Goal: Transaction & Acquisition: Purchase product/service

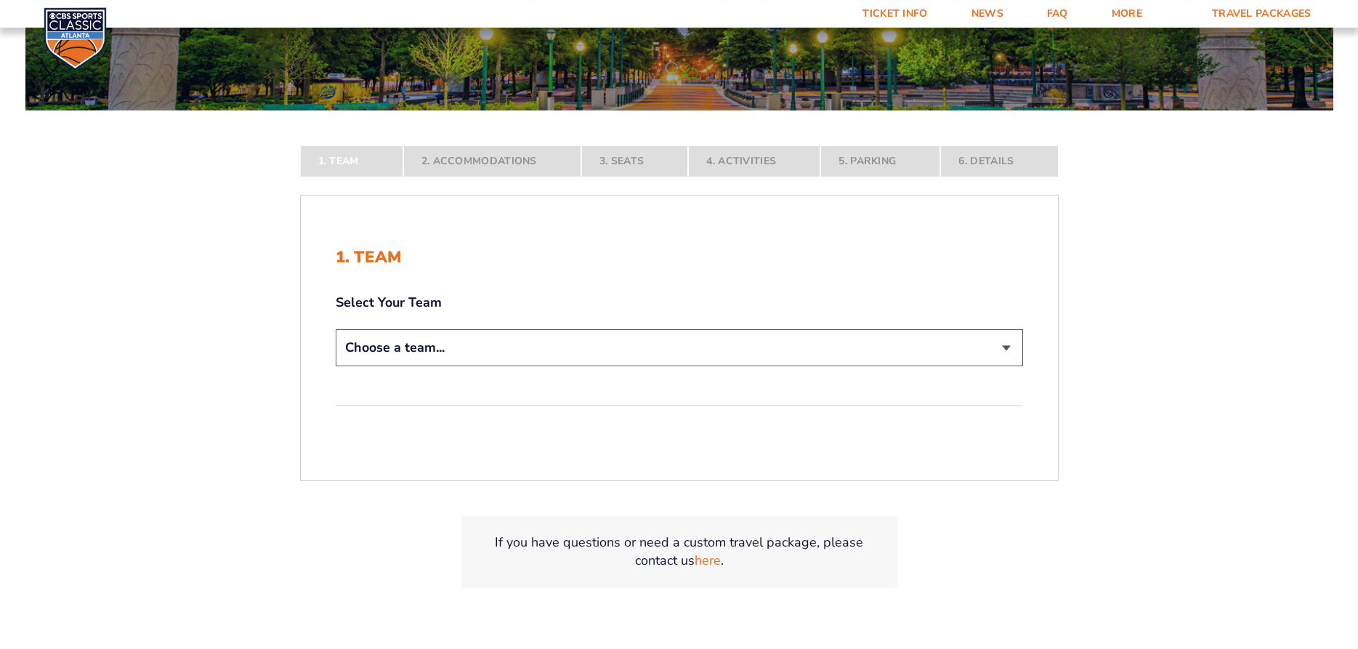
scroll to position [296, 0]
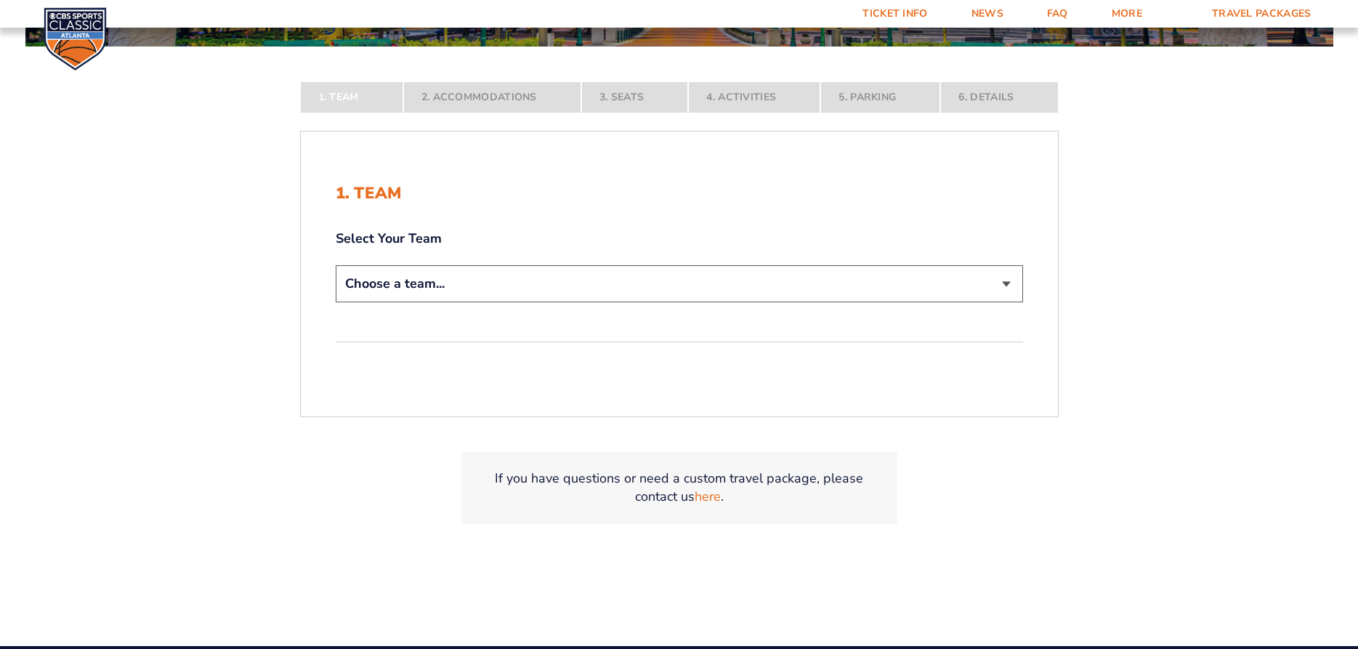
select select "12956"
click option "Kentucky Wildcats" at bounding box center [0, 0] width 0 height 0
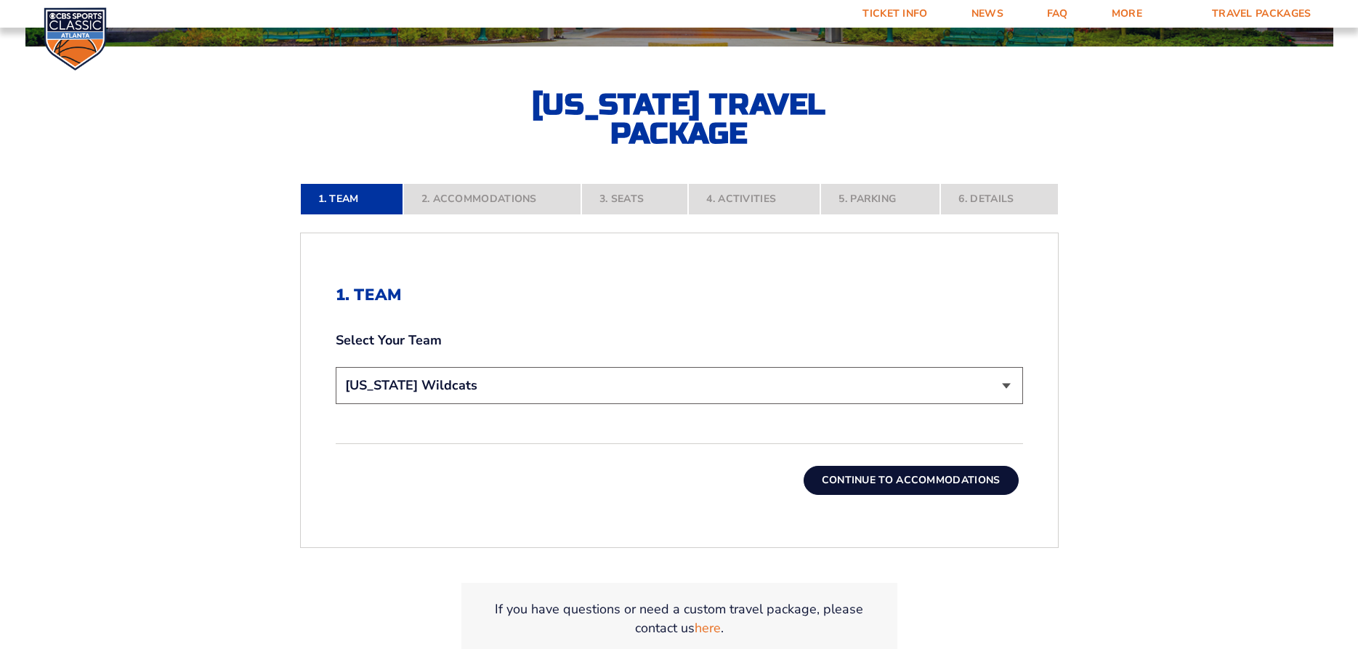
click at [854, 474] on button "Continue To Accommodations" at bounding box center [911, 480] width 215 height 29
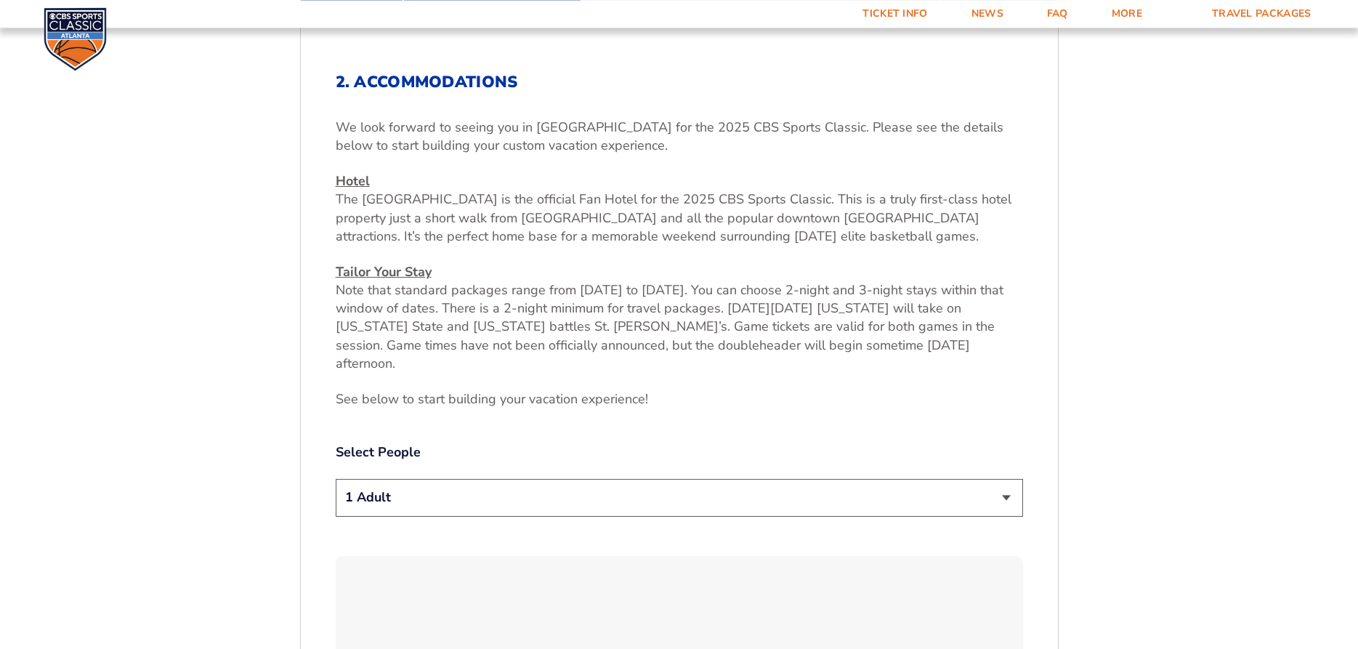
scroll to position [529, 0]
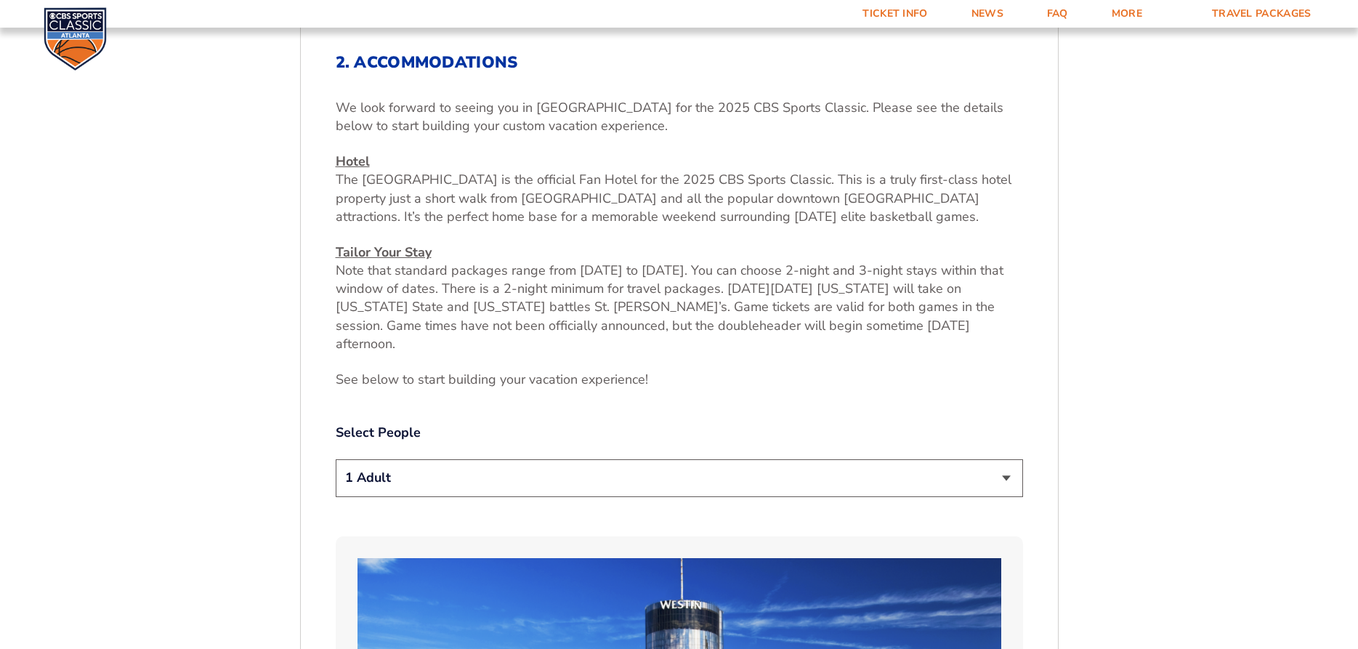
click at [336, 459] on select "1 Adult 2 Adults 3 Adults 4 Adults 2 Adults + 1 Child 2 Adults + 2 Children 2 A…" at bounding box center [679, 477] width 687 height 37
select select "4 Adults"
click option "4 Adults" at bounding box center [0, 0] width 0 height 0
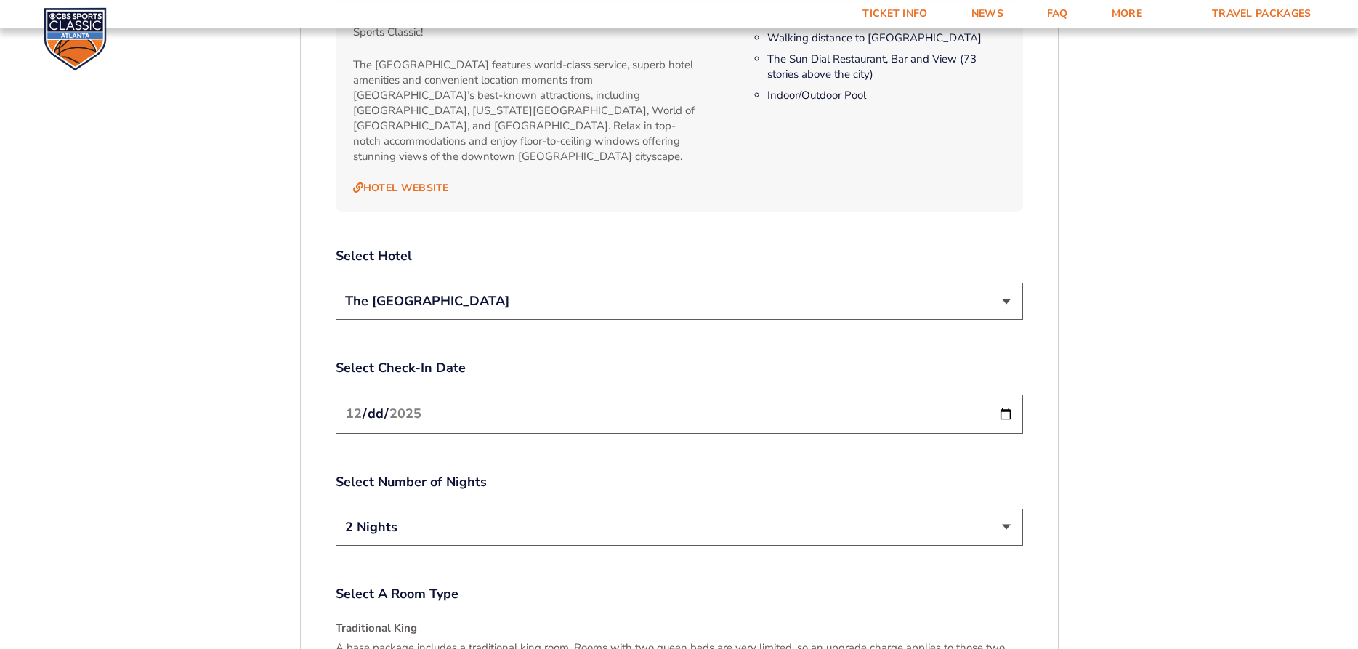
scroll to position [1641, 0]
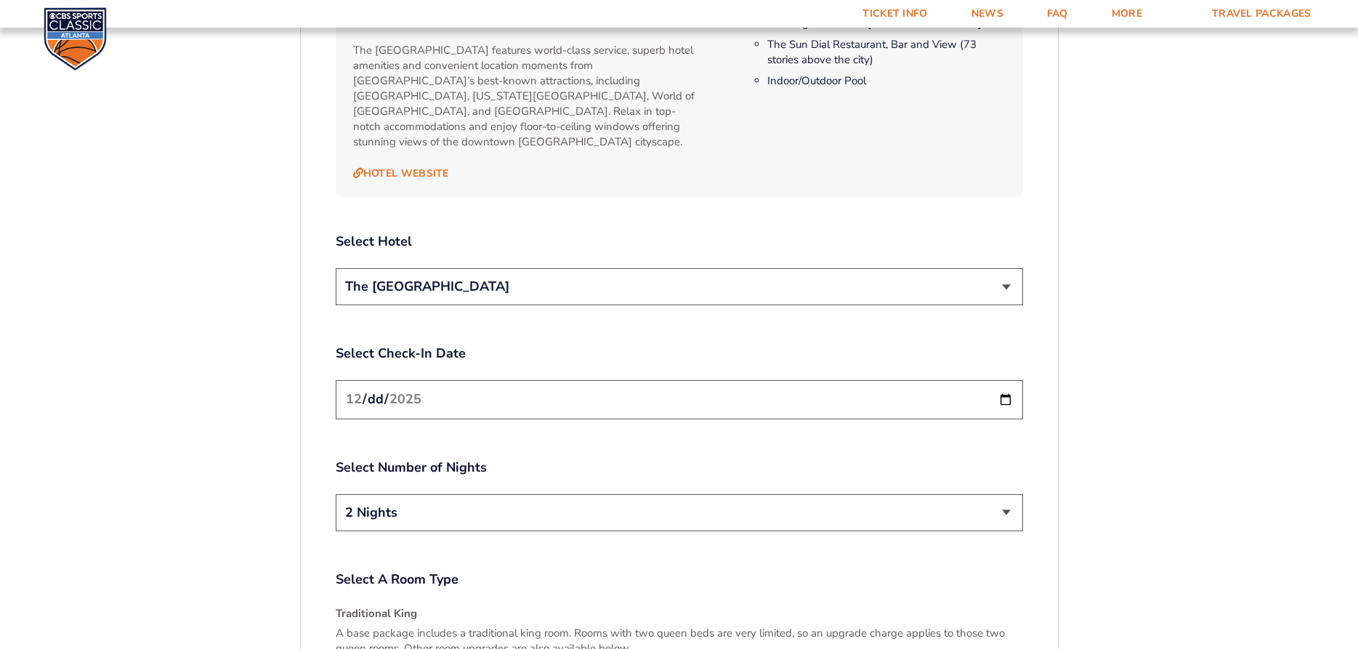
click at [1006, 380] on input "2025-12-19" at bounding box center [679, 399] width 687 height 39
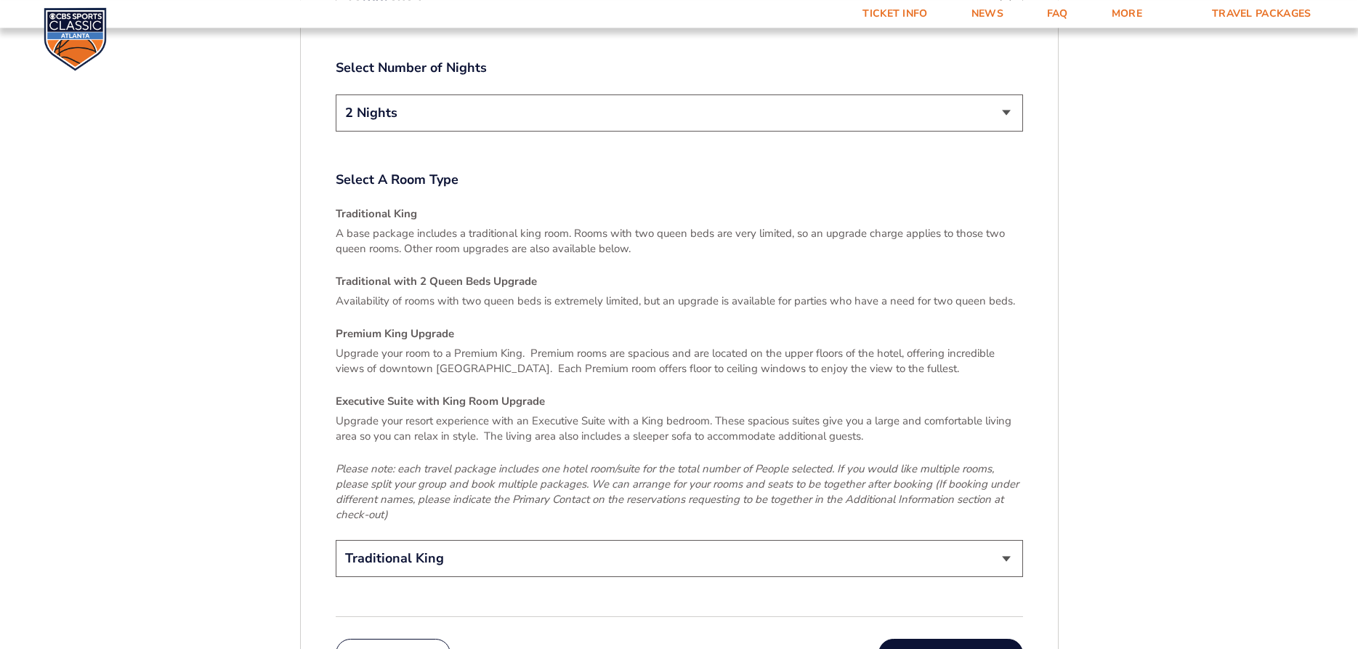
scroll to position [2085, 0]
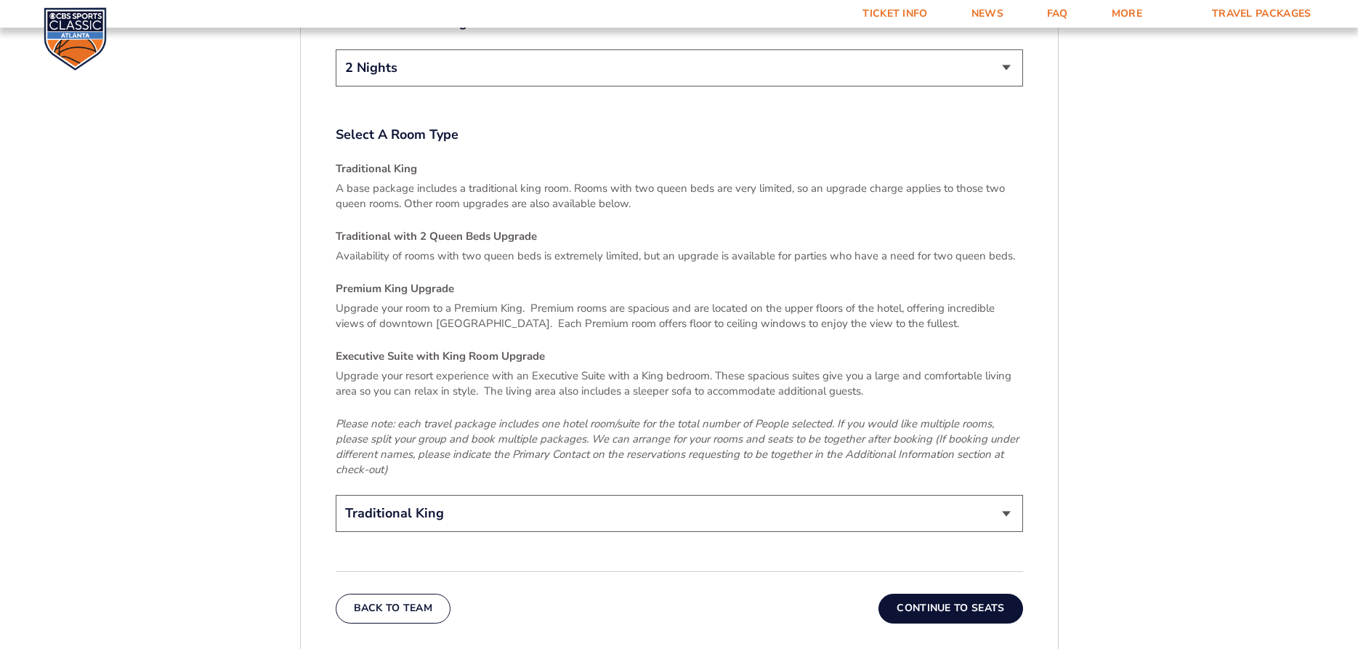
click at [336, 495] on select "Traditional King Traditional with 2 Queen Beds Upgrade (+$45 per night) Premium…" at bounding box center [679, 513] width 687 height 37
select select "Traditional with 2 Queen Beds Upgrade"
click option "Traditional with 2 Queen Beds Upgrade (+$45 per night)" at bounding box center [0, 0] width 0 height 0
click at [935, 594] on button "Continue To Seats" at bounding box center [950, 608] width 144 height 29
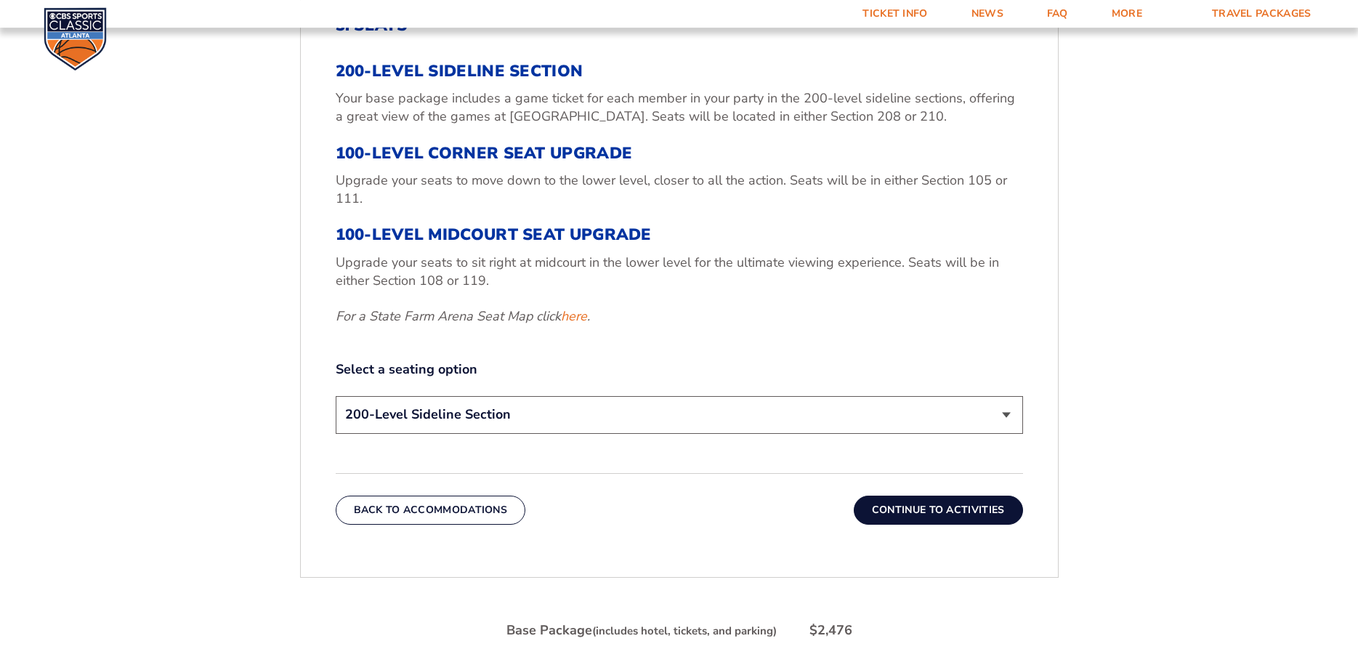
scroll to position [529, 0]
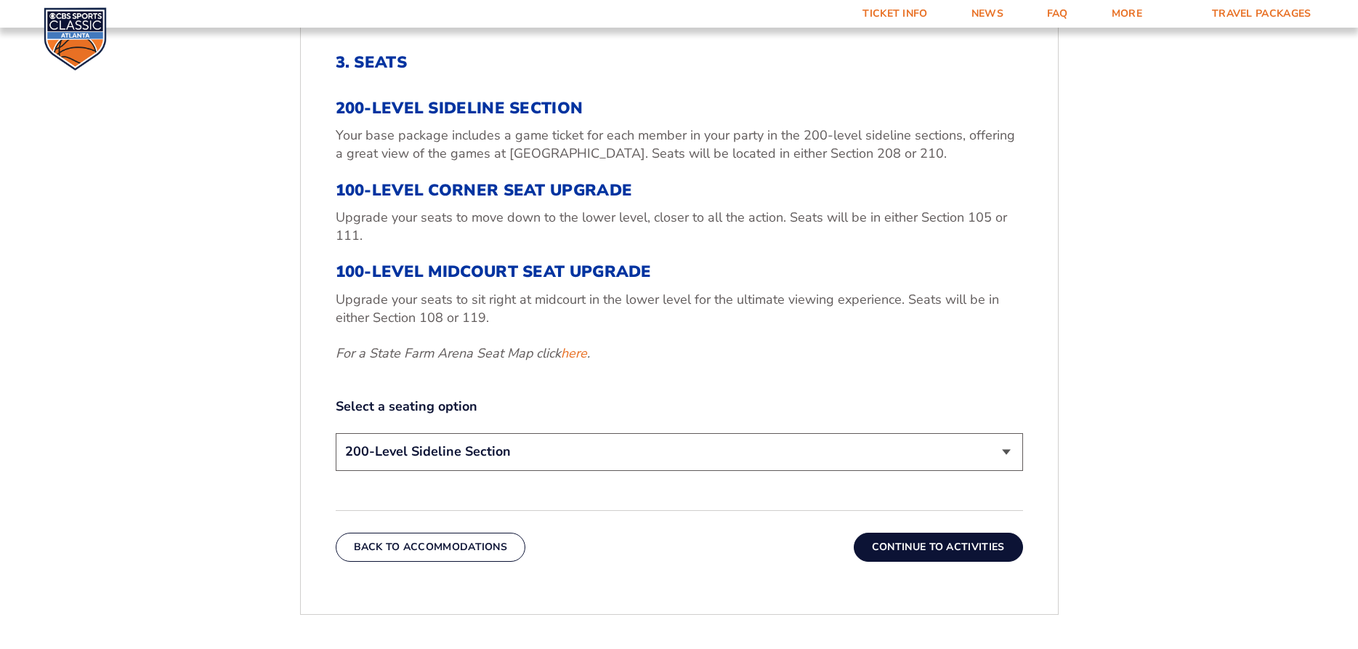
click at [336, 433] on select "200-Level Sideline Section 100-Level Corner Seat Upgrade (+$120 per person) 100…" at bounding box center [679, 451] width 687 height 37
click at [574, 356] on link "here" at bounding box center [574, 353] width 26 height 18
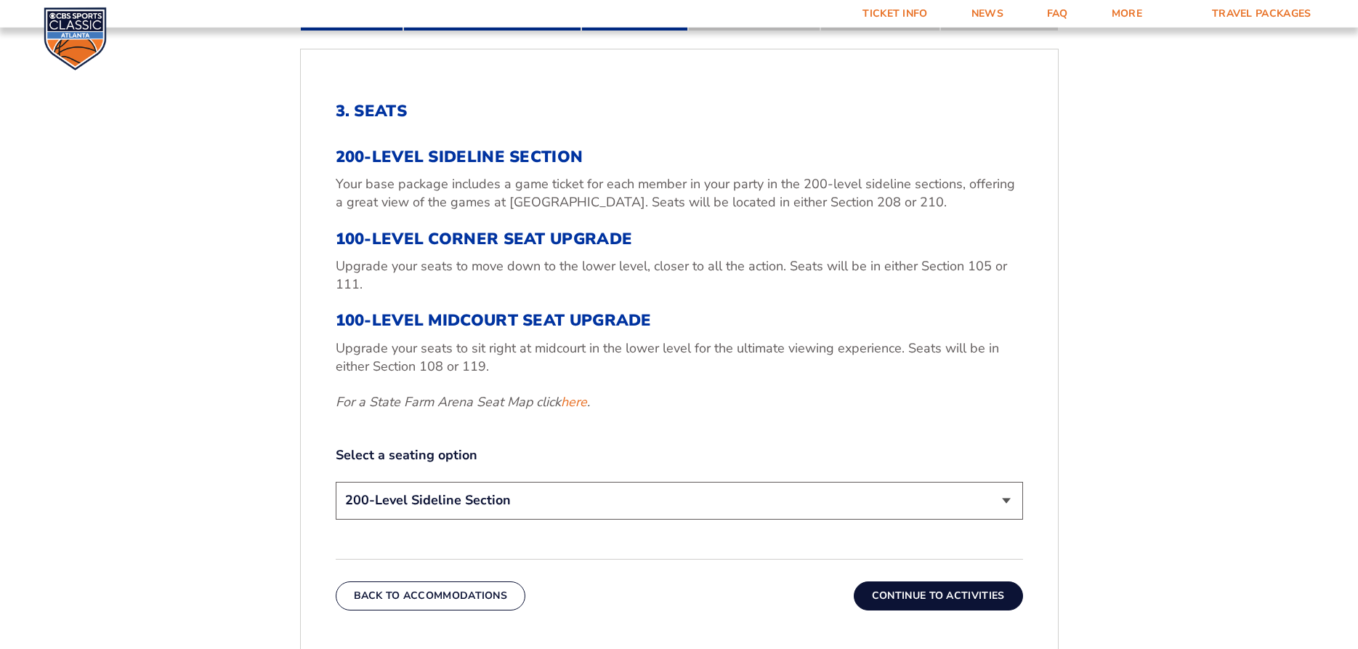
scroll to position [455, 0]
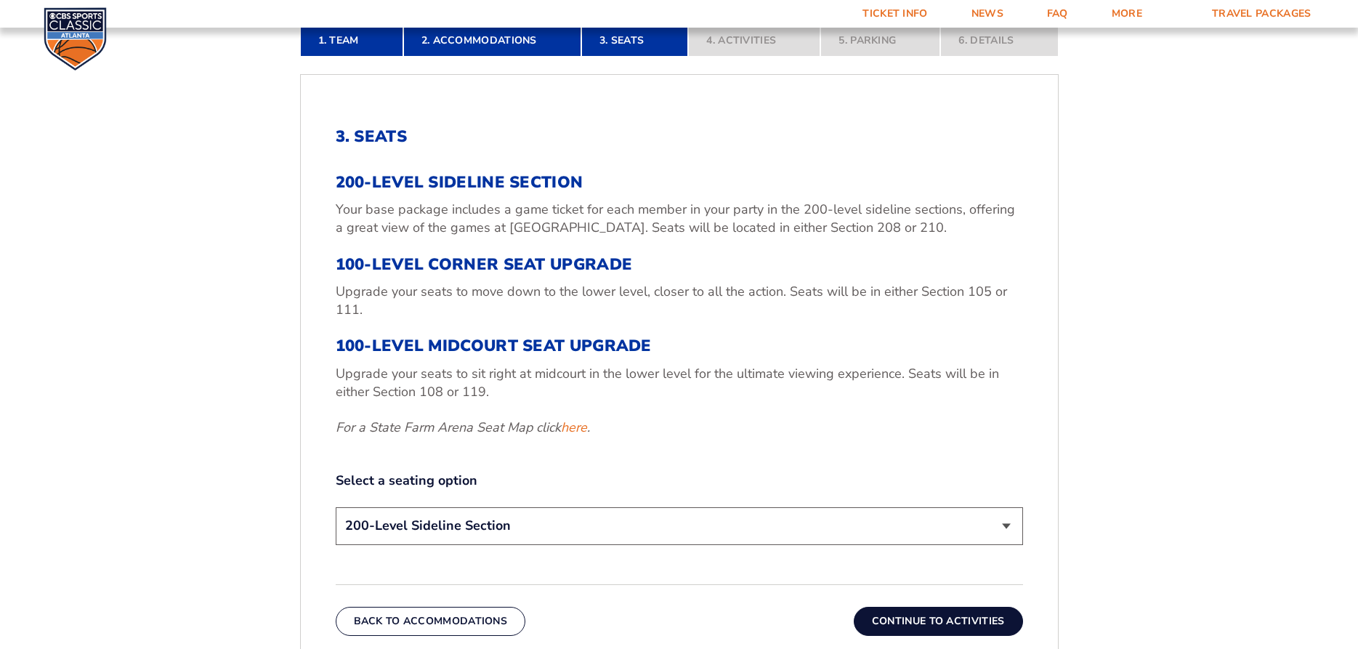
click at [336, 507] on select "200-Level Sideline Section 100-Level Corner Seat Upgrade (+$120 per person) 100…" at bounding box center [679, 525] width 687 height 37
click at [578, 429] on link "here" at bounding box center [574, 428] width 26 height 18
click at [336, 507] on select "200-Level Sideline Section 100-Level Corner Seat Upgrade (+$120 per person) 100…" at bounding box center [679, 525] width 687 height 37
click at [579, 428] on link "here" at bounding box center [574, 428] width 26 height 18
click at [336, 507] on select "200-Level Sideline Section 100-Level Corner Seat Upgrade (+$120 per person) 100…" at bounding box center [679, 525] width 687 height 37
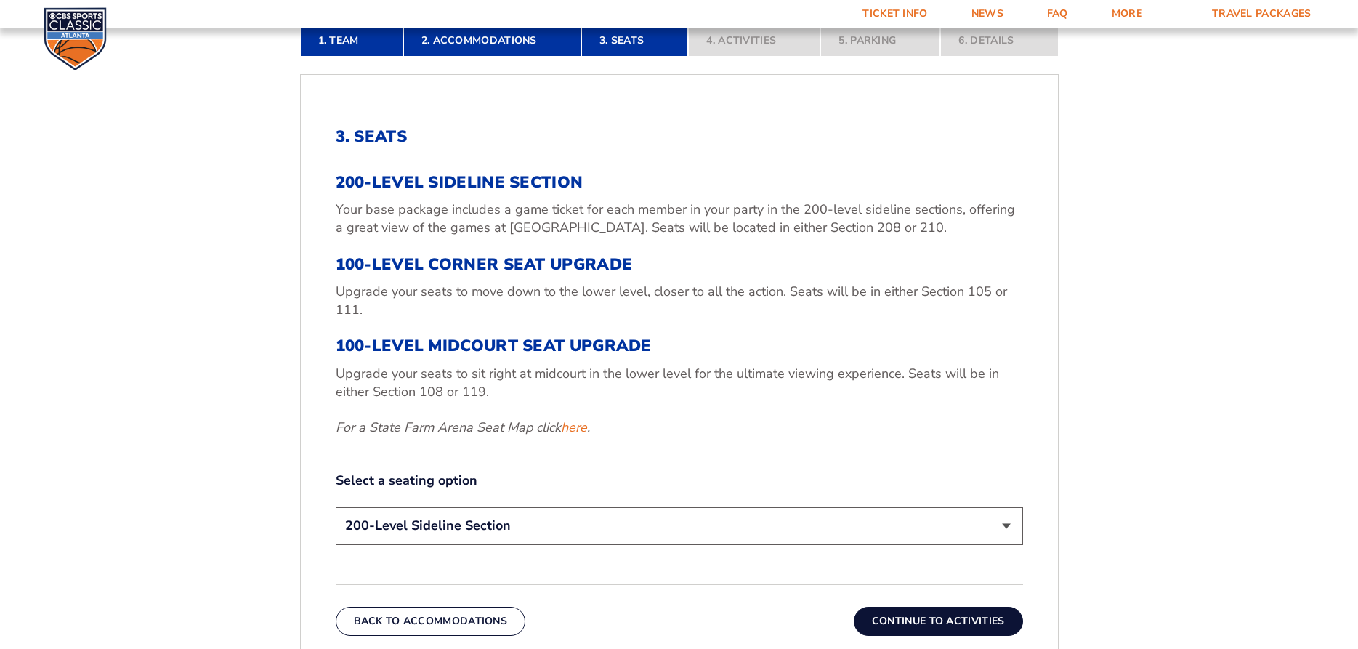
click option "200-Level Sideline Section" at bounding box center [0, 0] width 0 height 0
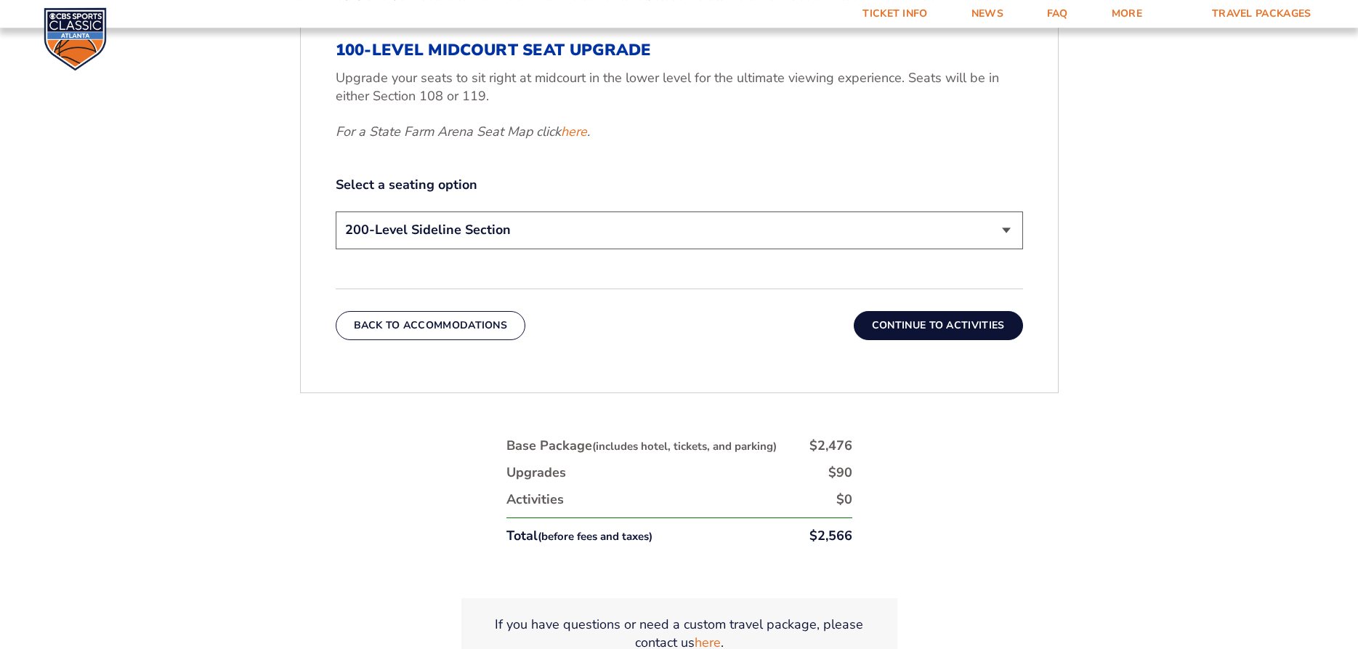
scroll to position [751, 0]
click at [953, 323] on button "Continue To Activities" at bounding box center [938, 324] width 169 height 29
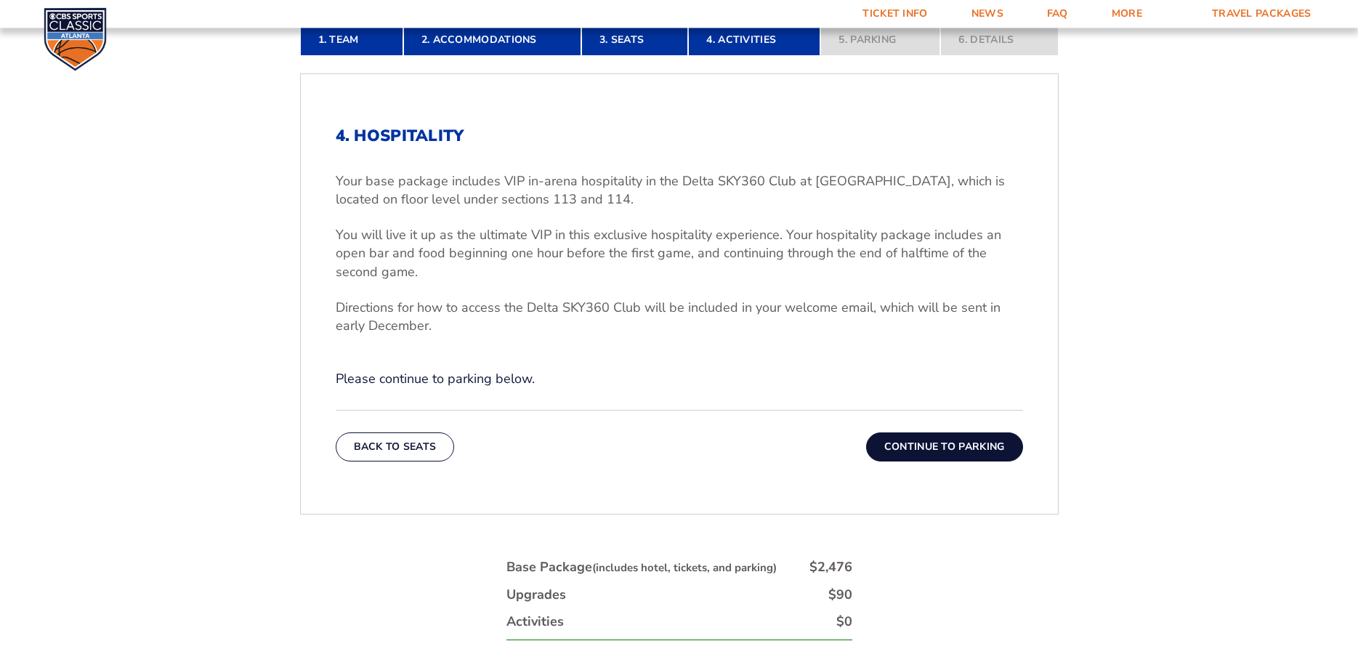
scroll to position [455, 0]
click at [937, 449] on button "Continue To Parking" at bounding box center [944, 447] width 157 height 29
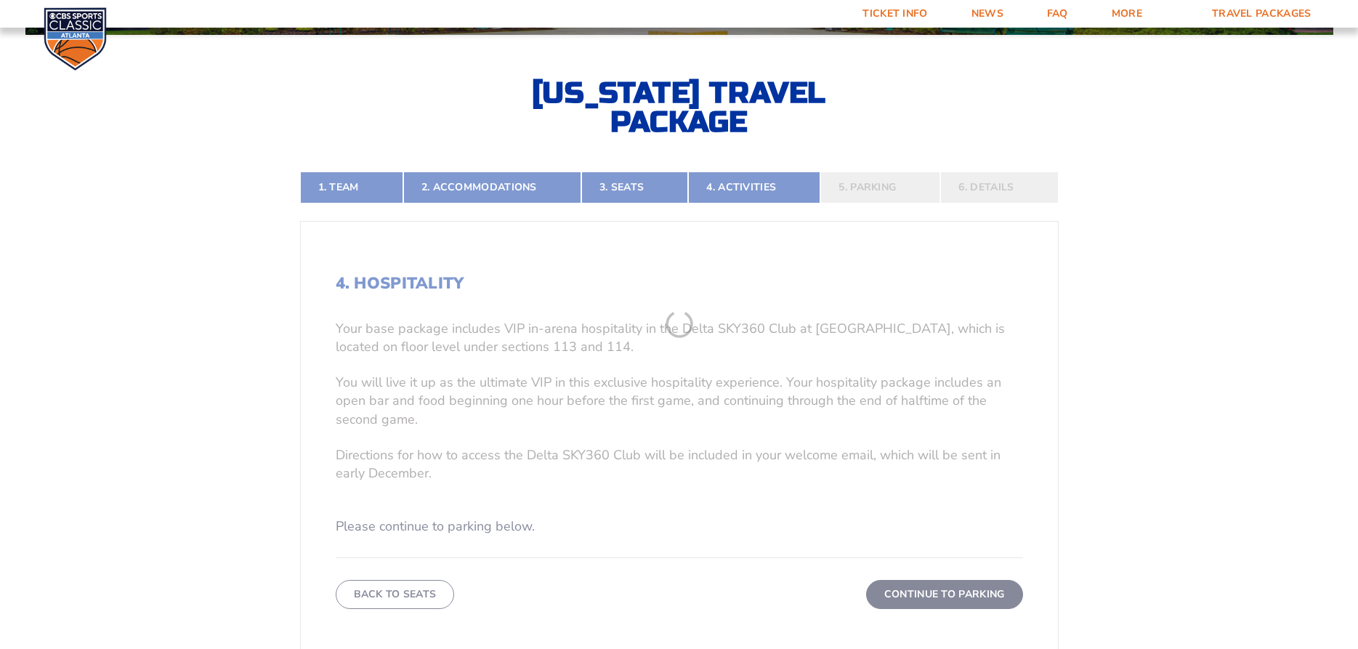
scroll to position [307, 0]
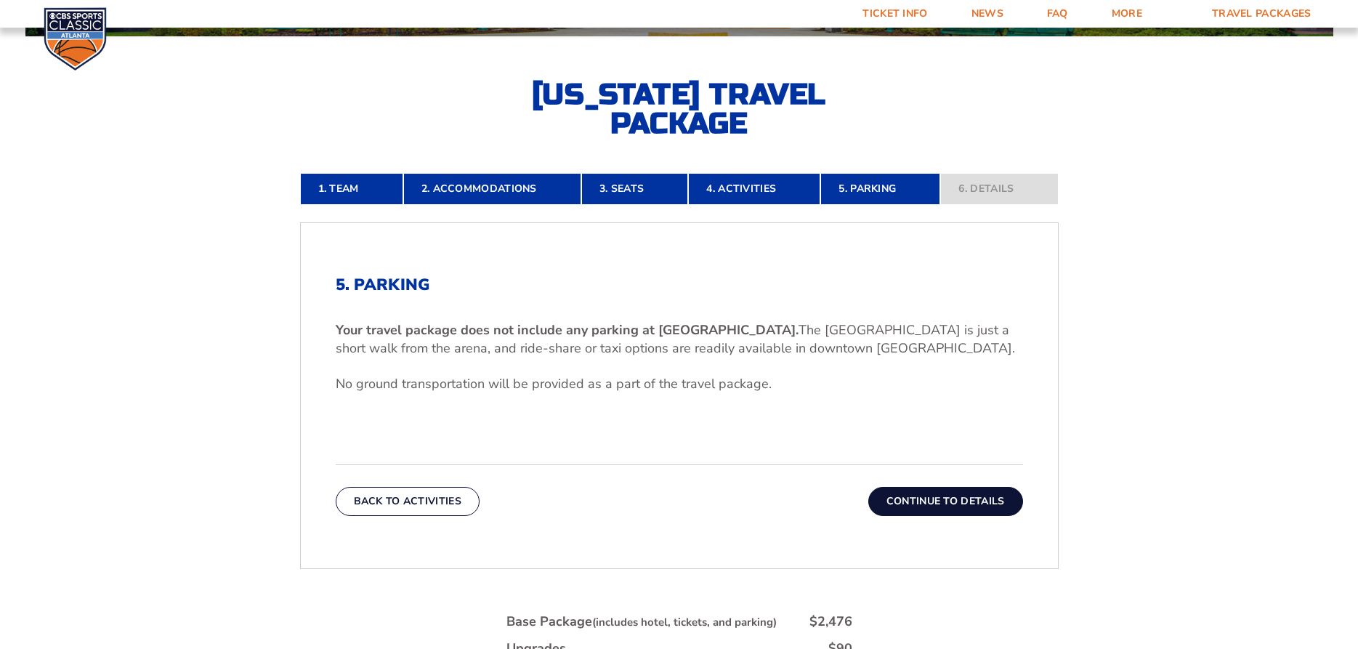
click at [960, 502] on button "Continue To Details" at bounding box center [945, 501] width 155 height 29
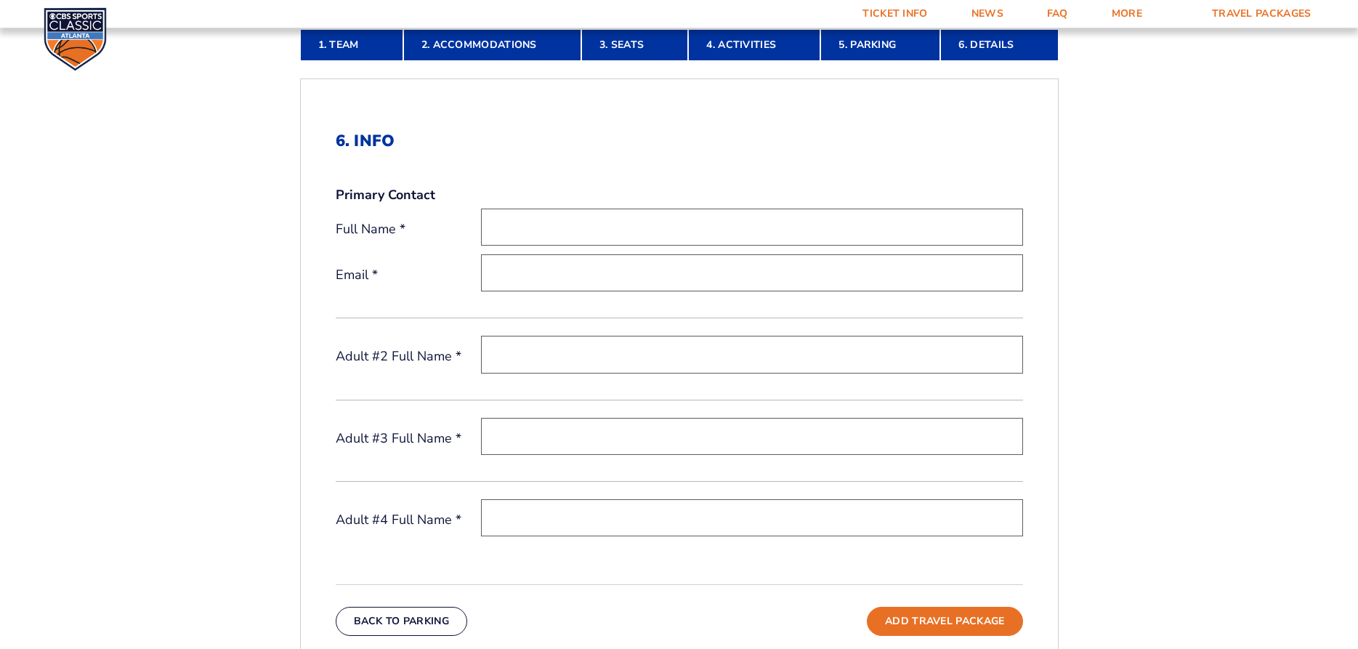
scroll to position [381, 0]
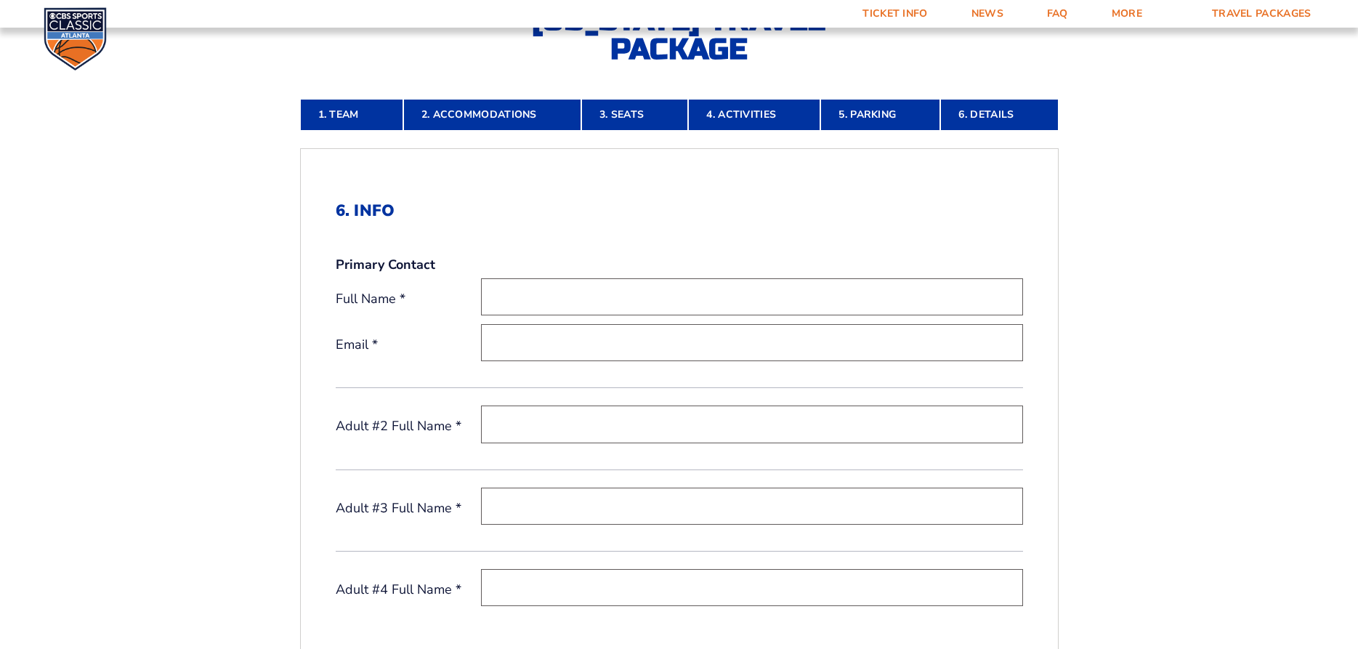
click at [551, 294] on input "text" at bounding box center [752, 296] width 542 height 37
type input "[PERSON_NAME]"
type input "[EMAIL_ADDRESS][DOMAIN_NAME]"
click at [524, 432] on input "text" at bounding box center [752, 423] width 542 height 37
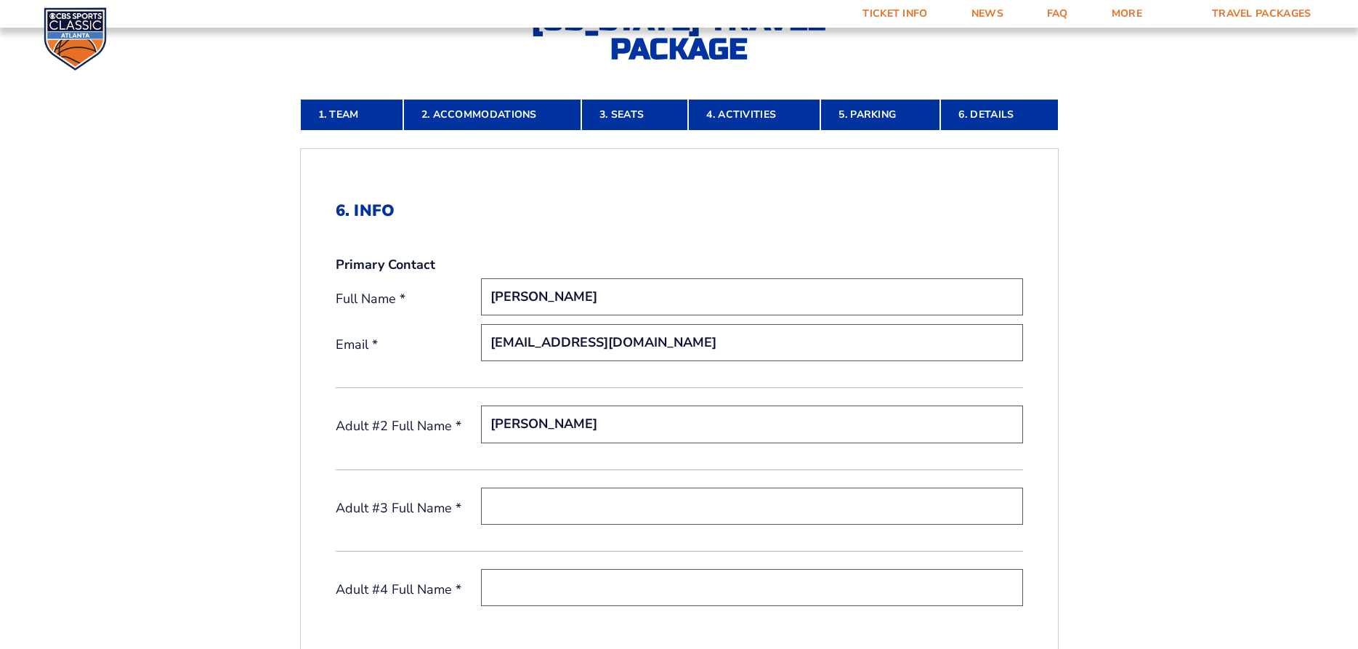
type input "[PERSON_NAME]"
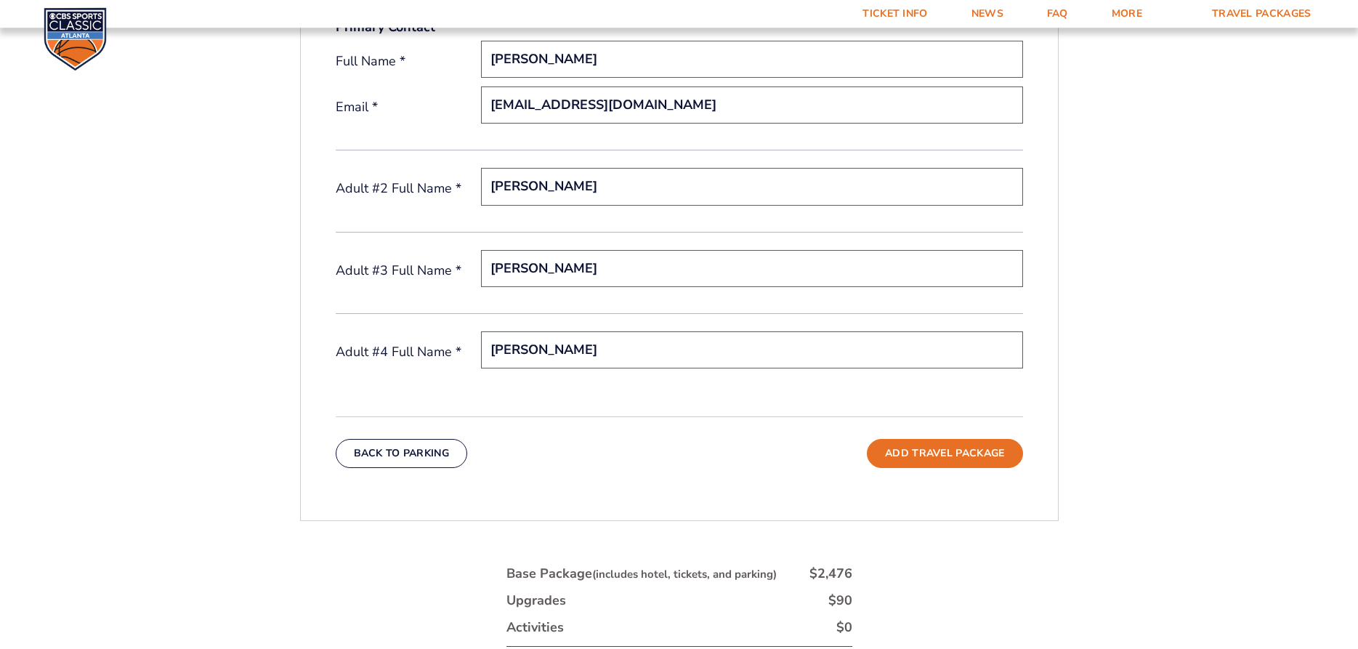
scroll to position [674, 0]
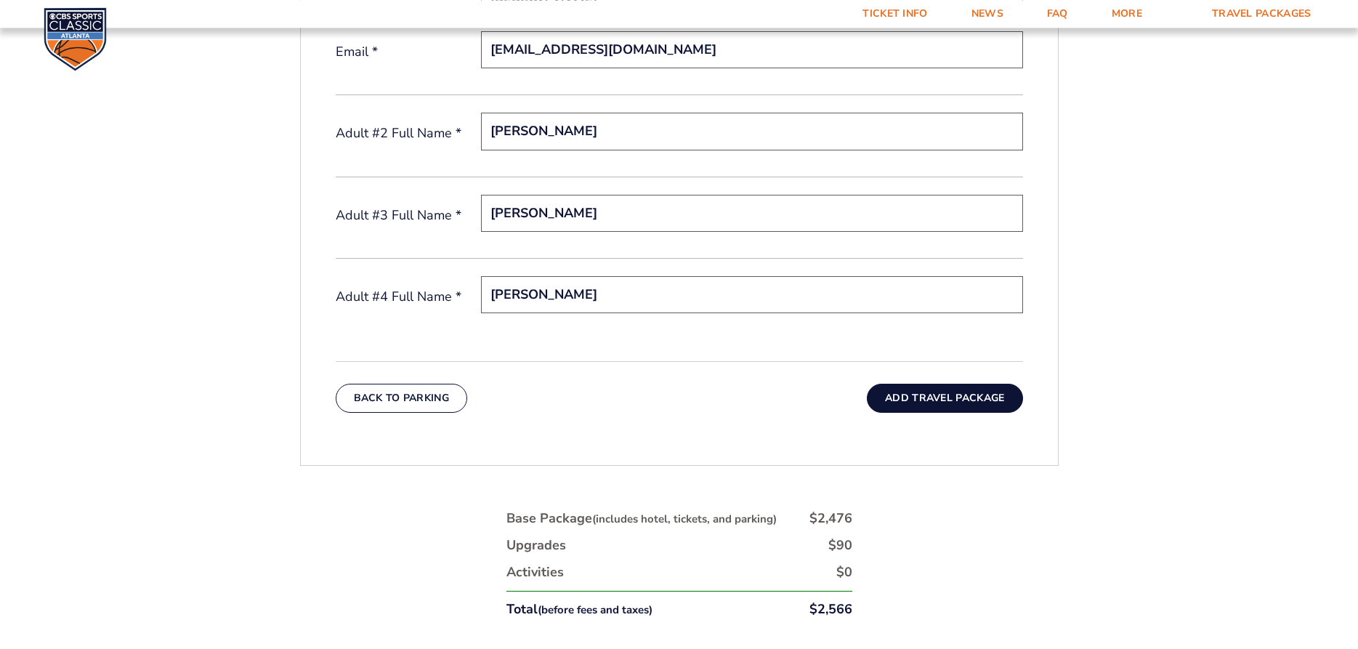
click at [901, 400] on button "Add Travel Package" at bounding box center [944, 398] width 155 height 29
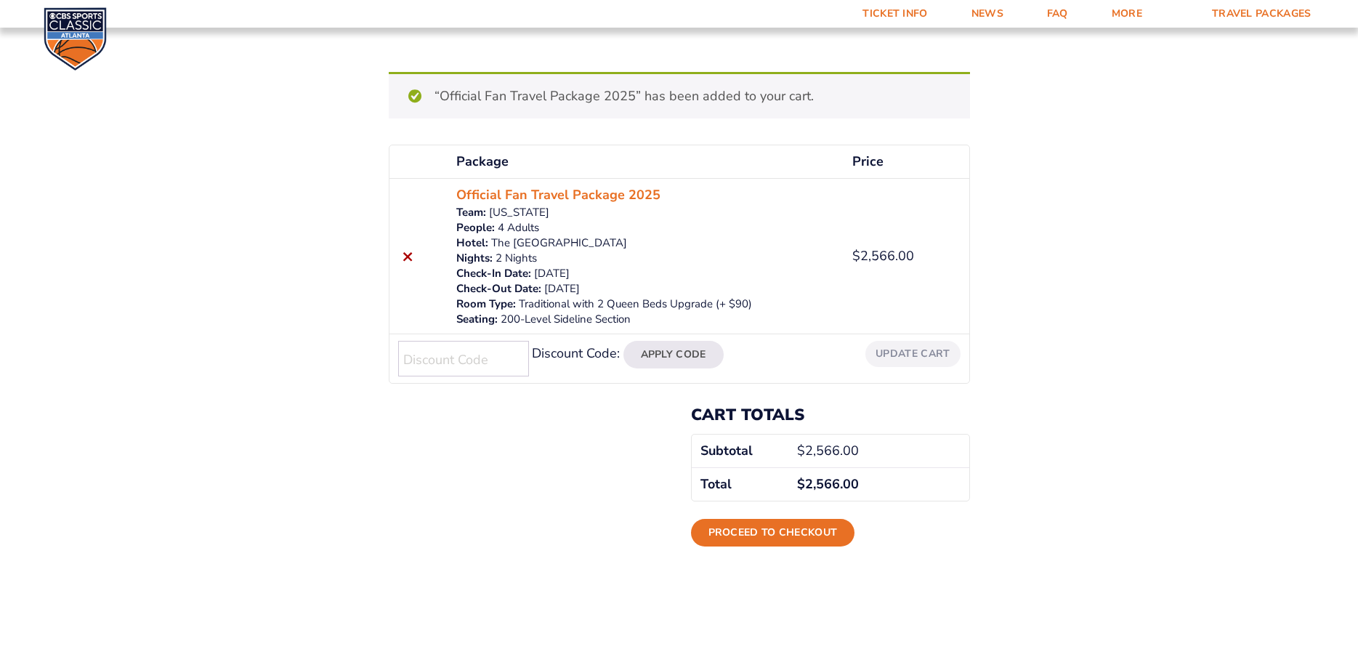
scroll to position [74, 0]
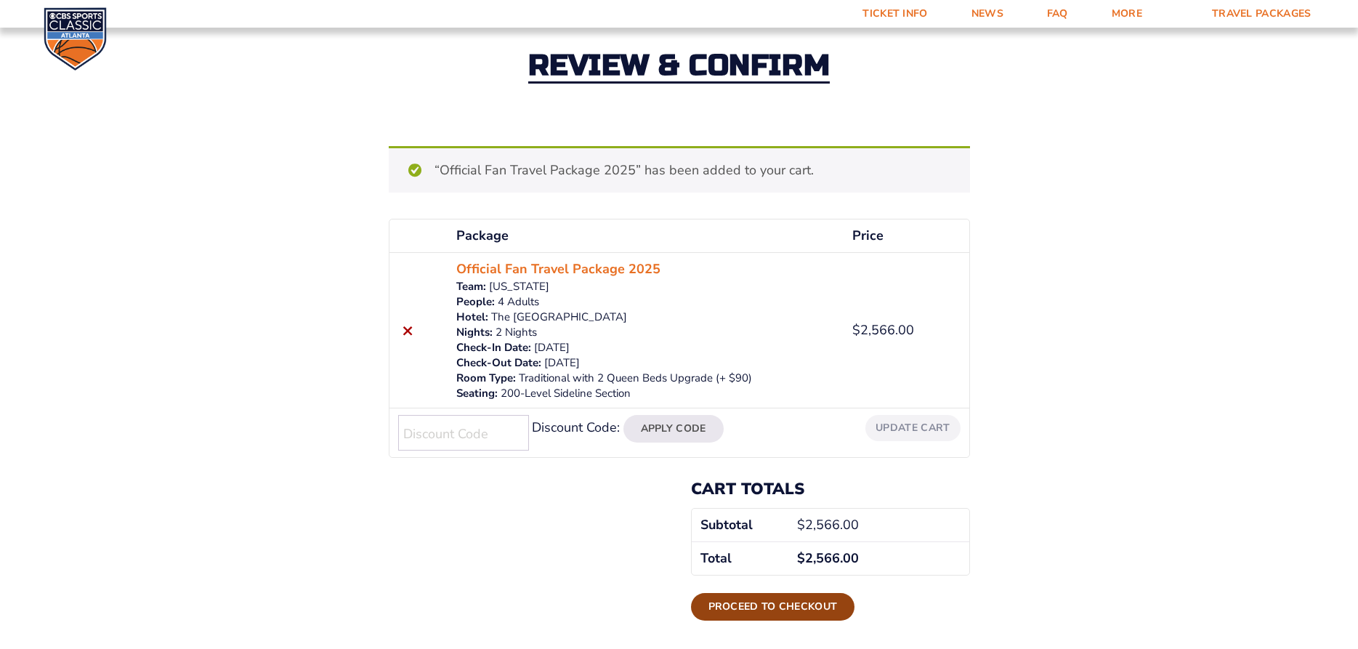
click at [810, 612] on link "Proceed to checkout" at bounding box center [773, 607] width 164 height 28
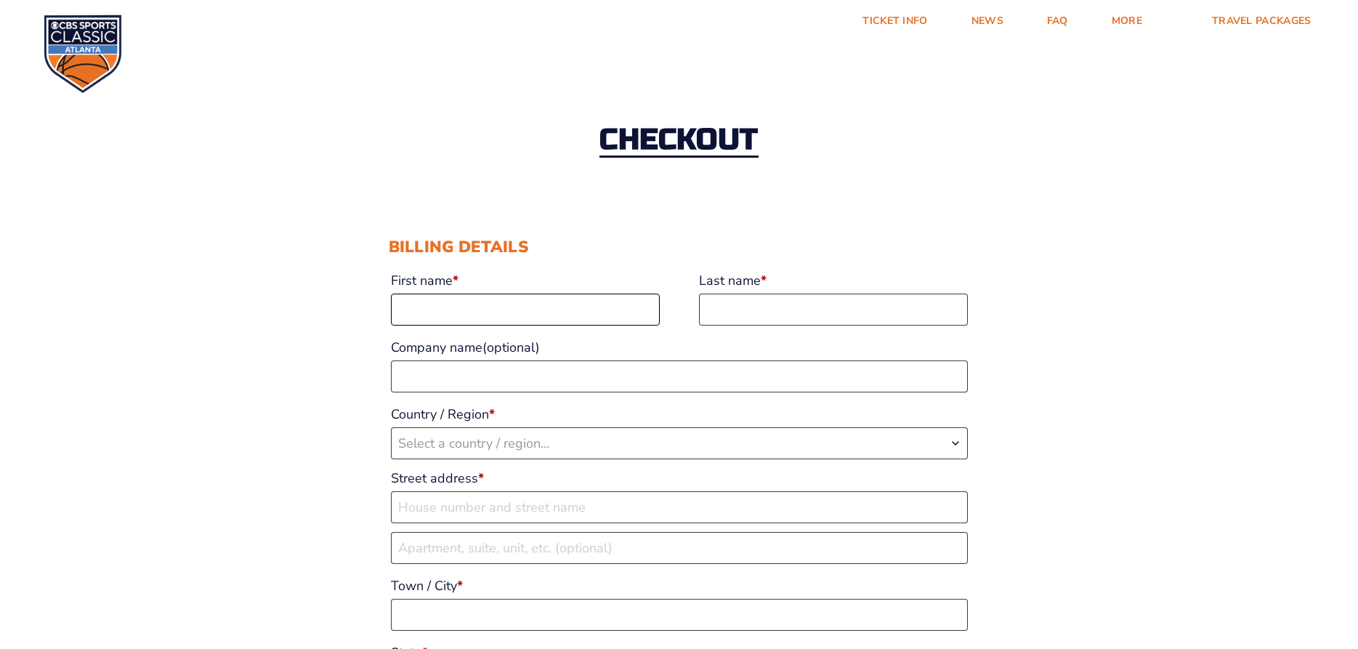
click at [408, 316] on input "First name *" at bounding box center [525, 310] width 269 height 32
type input "[PERSON_NAME]"
click at [733, 310] on input "Last name *" at bounding box center [833, 310] width 269 height 32
type input "Stamper"
select select "US"
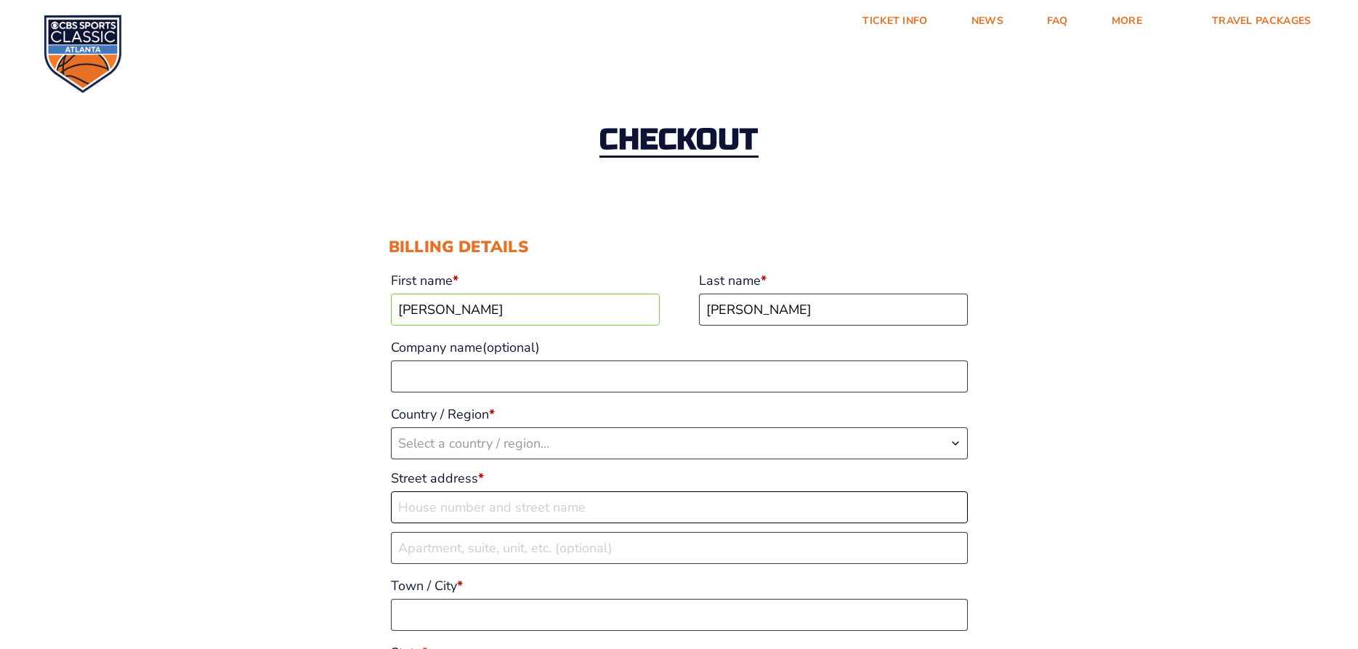
type input "[STREET_ADDRESS]"
type input "CLAY CITY"
type input "40312"
type input "[PHONE_NUMBER]"
type input "[EMAIL_ADDRESS][DOMAIN_NAME]"
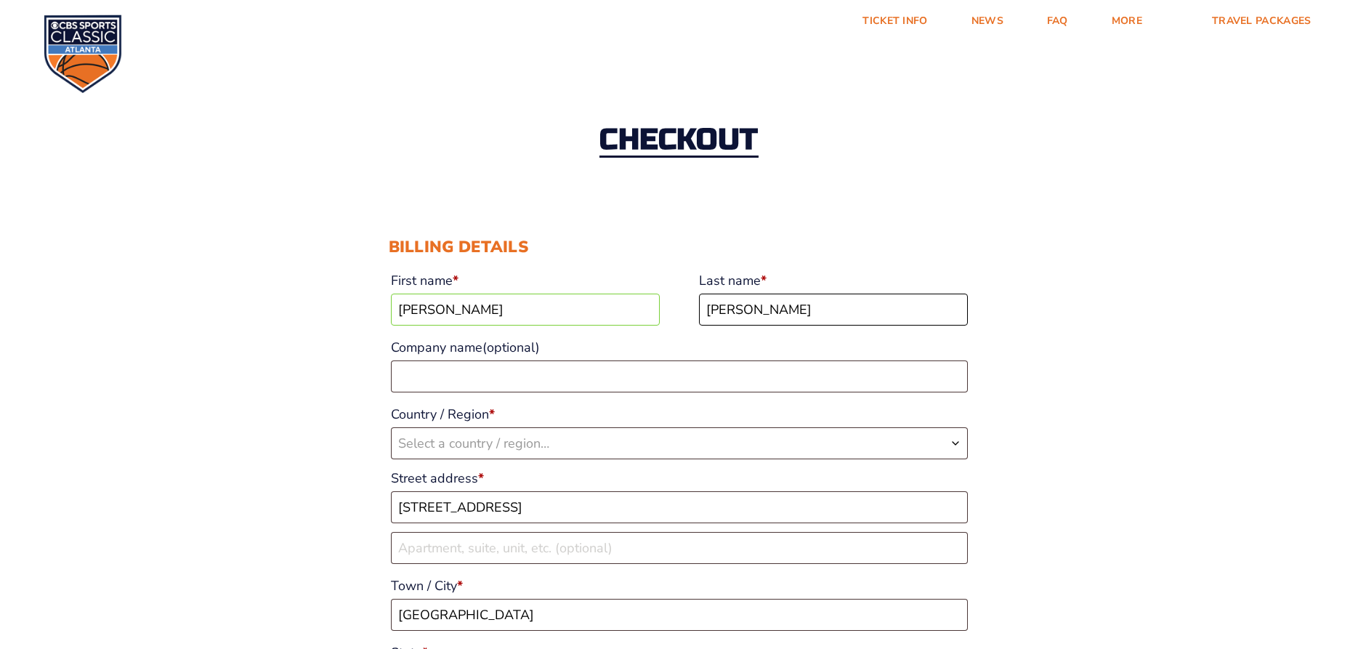
scroll to position [357, 0]
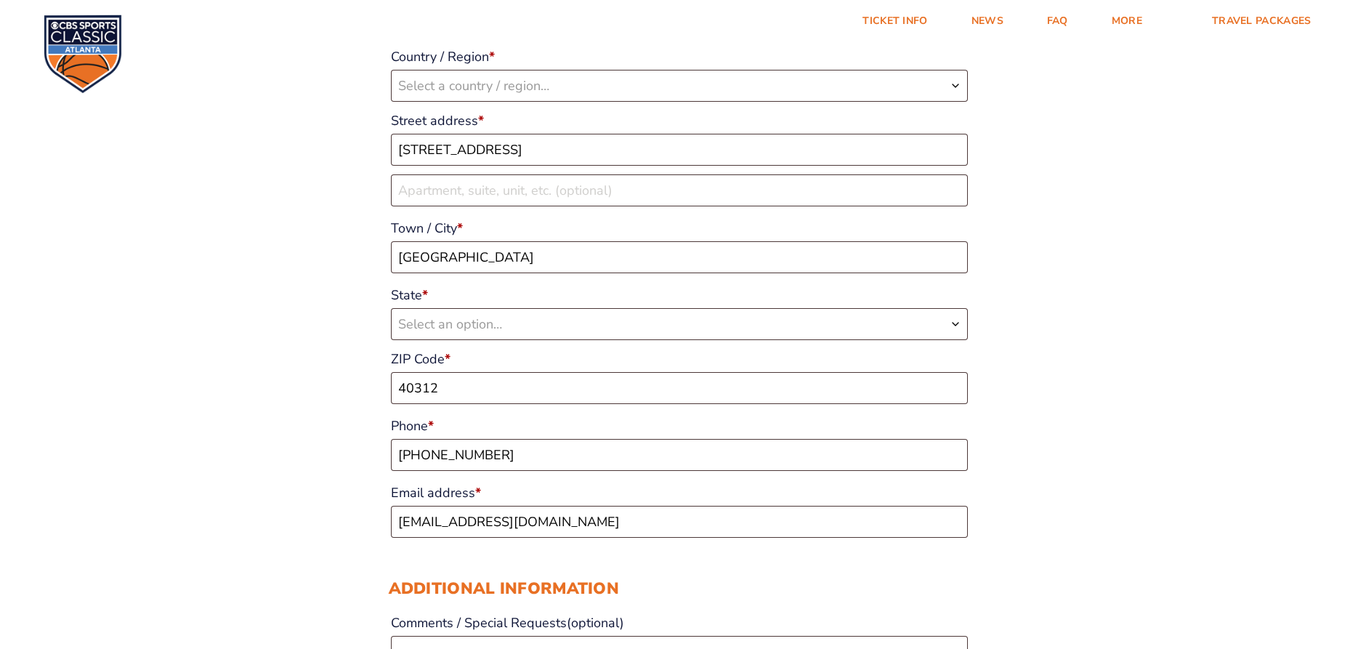
select select "US"
select select "KY"
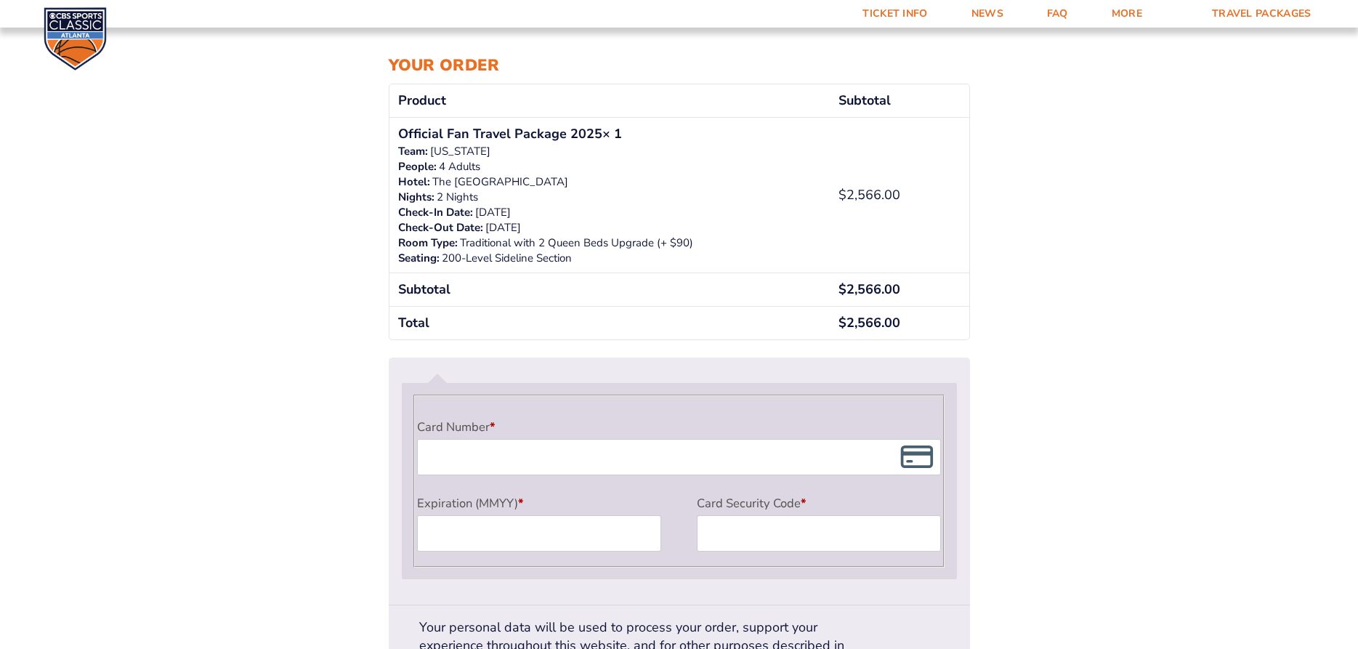
scroll to position [1100, 0]
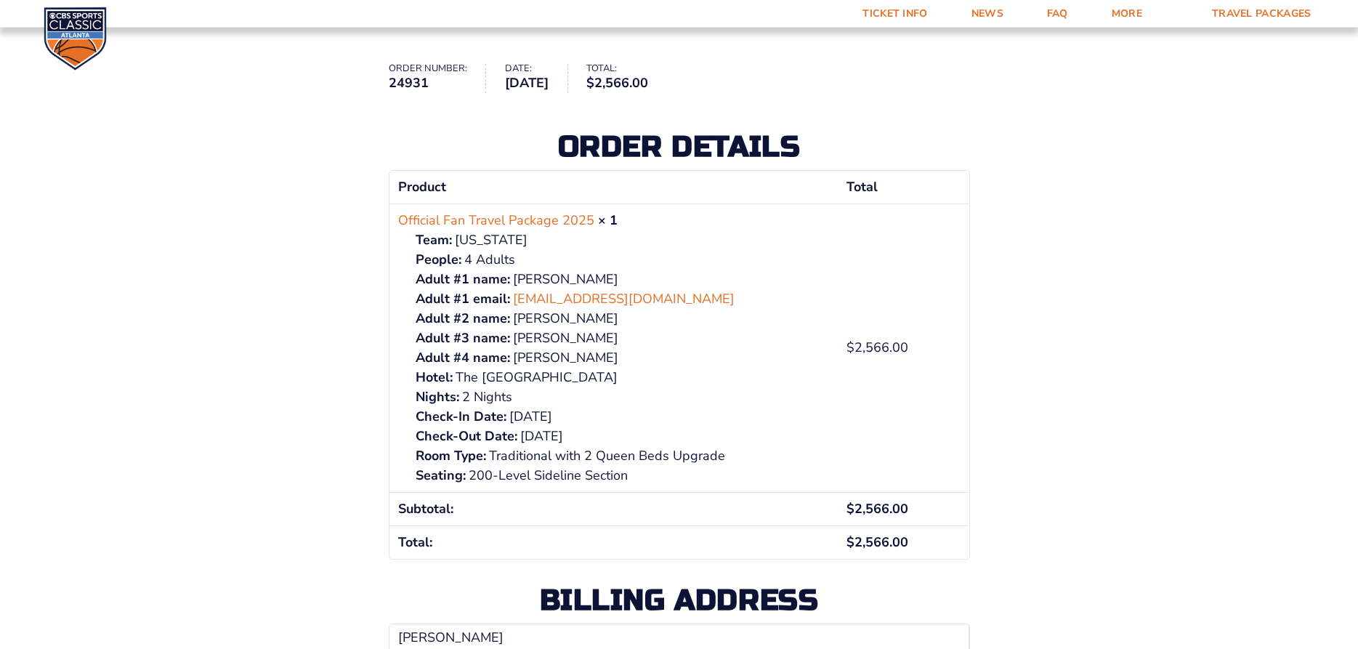
scroll to position [199, 0]
